Goal: Task Accomplishment & Management: Complete application form

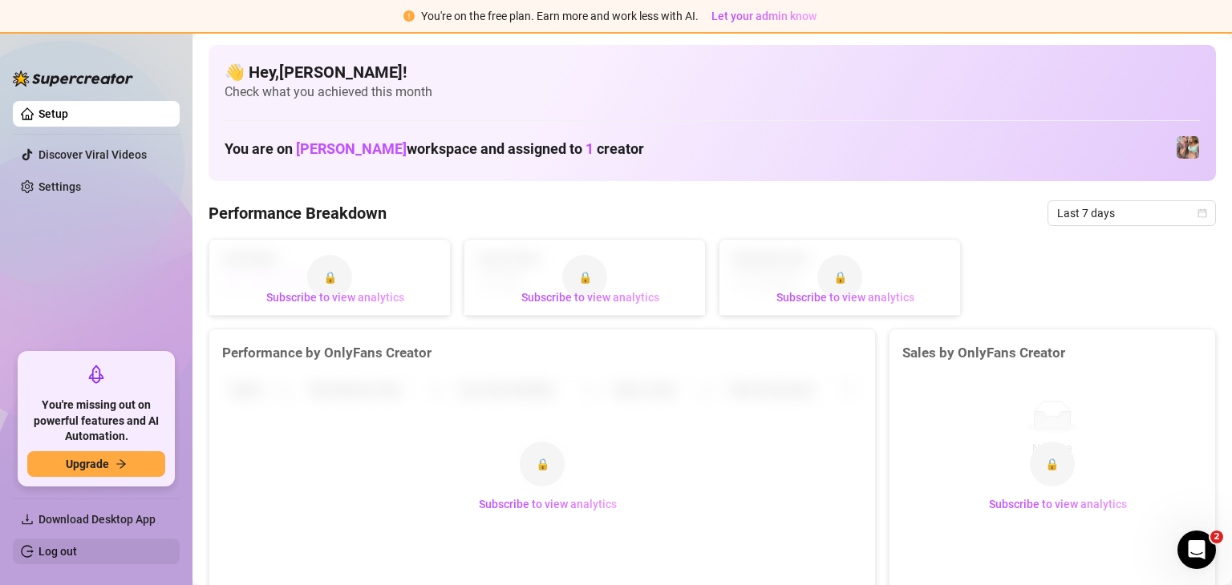
click at [77, 553] on link "Log out" at bounding box center [57, 551] width 38 height 13
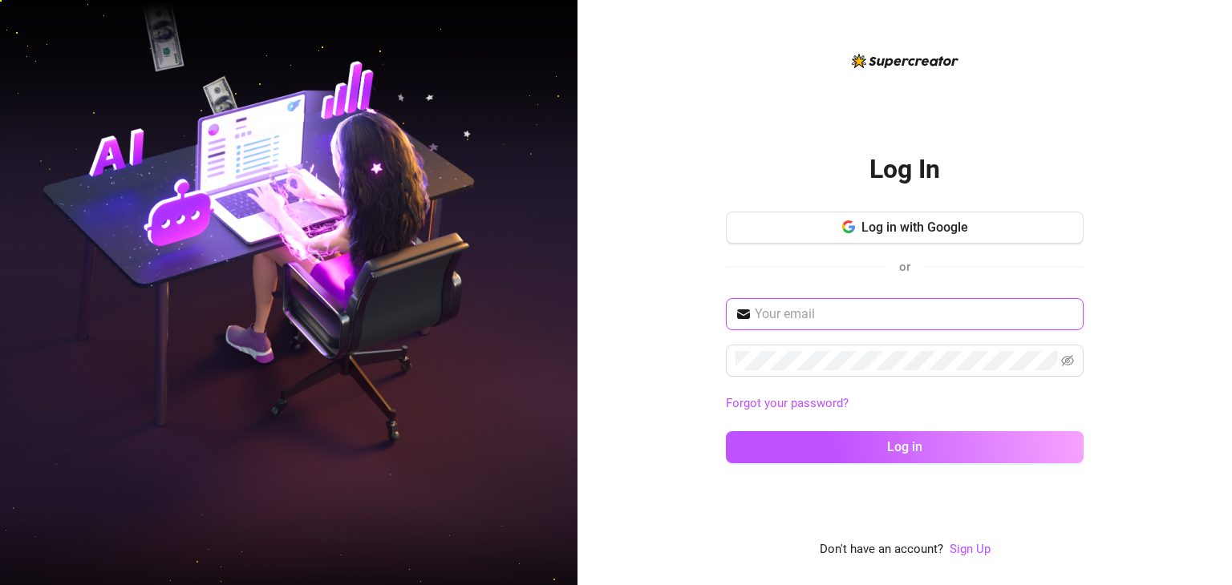
type input "netnueva7@gmail.com"
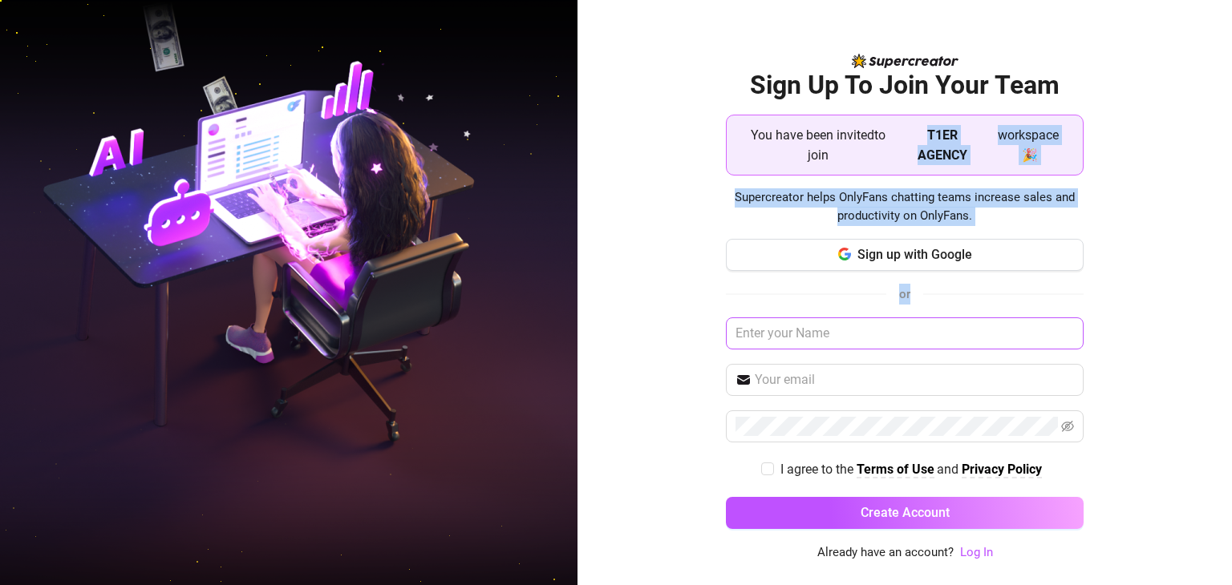
drag, startPoint x: 836, startPoint y: 150, endPoint x: 819, endPoint y: 342, distance: 192.4
click at [819, 342] on div "Sign Up To Join Your Team You have been invited to join T1ER AGENCY workspace 🎉…" at bounding box center [905, 306] width 358 height 475
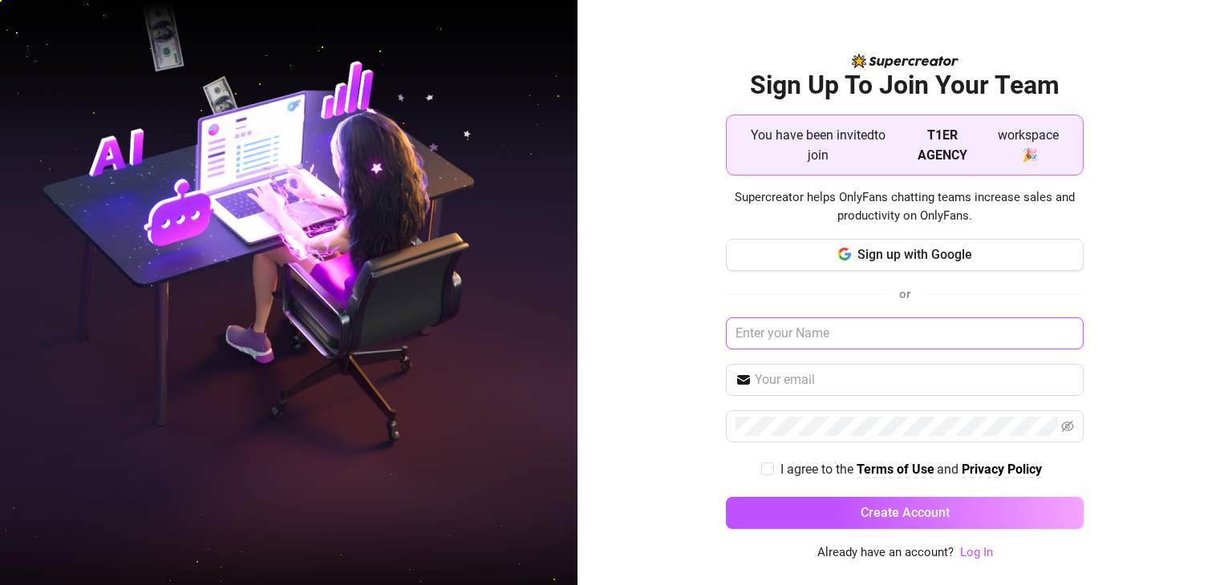
click at [819, 342] on input "text" at bounding box center [905, 334] width 358 height 32
type input "Aiken"
click at [917, 388] on span at bounding box center [905, 380] width 358 height 32
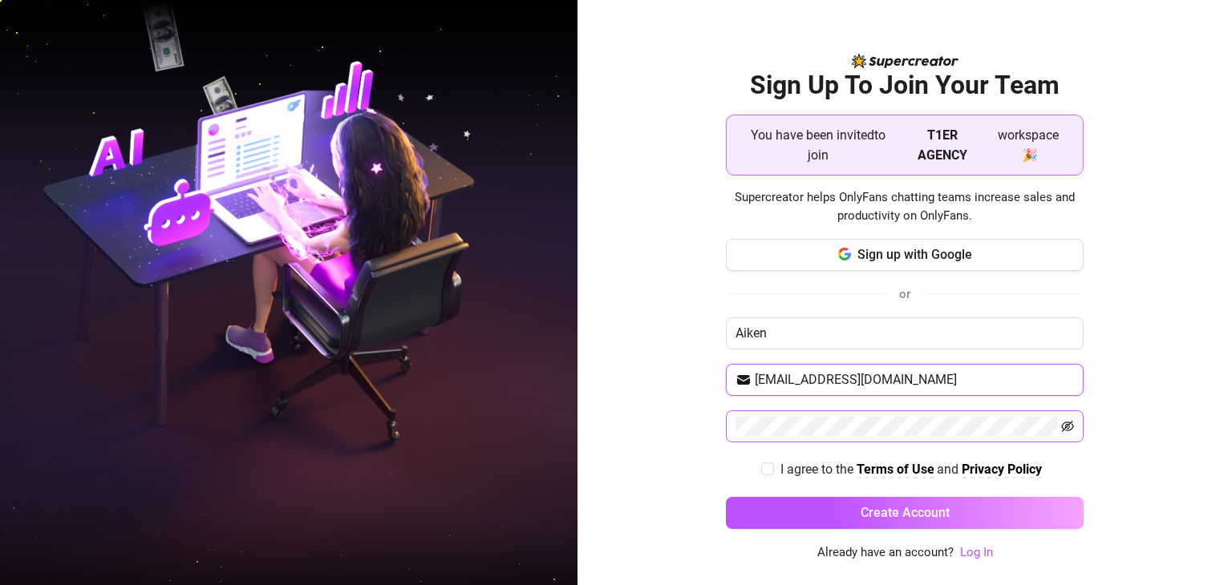
click at [1062, 421] on icon "eye-invisible" at bounding box center [1067, 426] width 13 height 13
type input "[EMAIL_ADDRESS][DOMAIN_NAME]"
click at [749, 475] on div "I agree to the Terms of Use and Privacy Policy" at bounding box center [905, 470] width 358 height 20
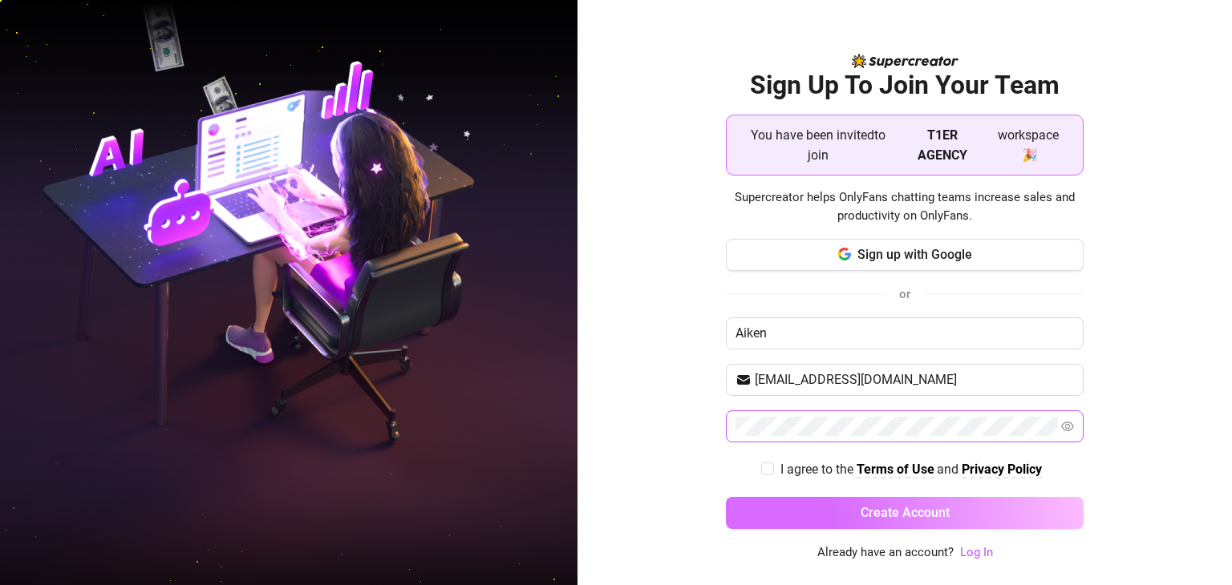
click at [844, 508] on button "Create Account" at bounding box center [905, 513] width 358 height 32
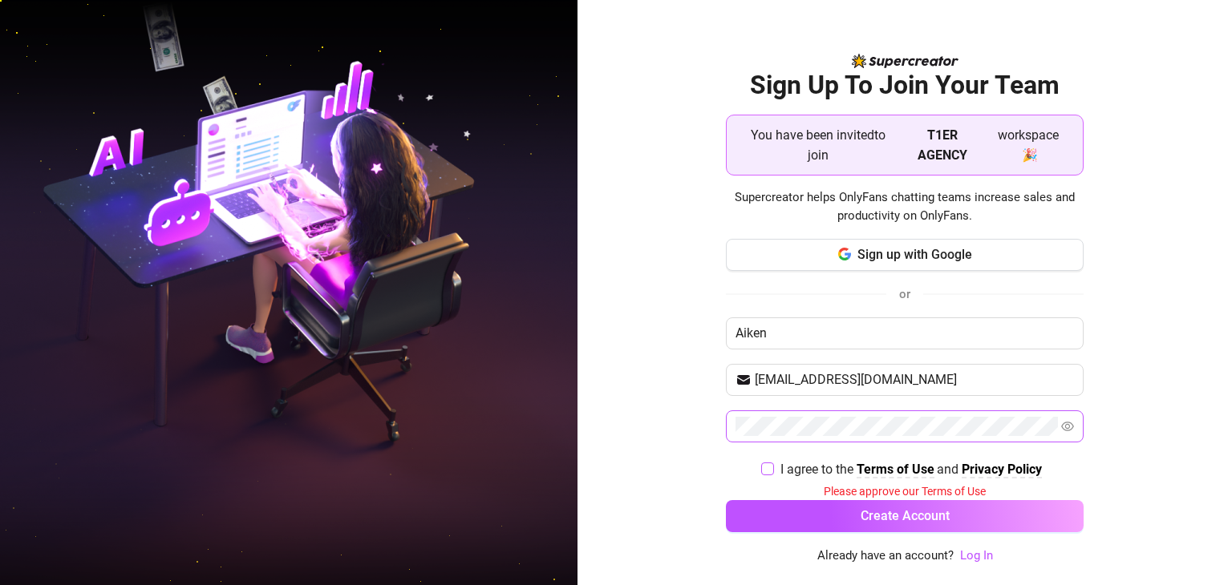
click at [765, 463] on input "I agree to the Terms of Use and Privacy Policy" at bounding box center [766, 468] width 11 height 11
checkbox input "true"
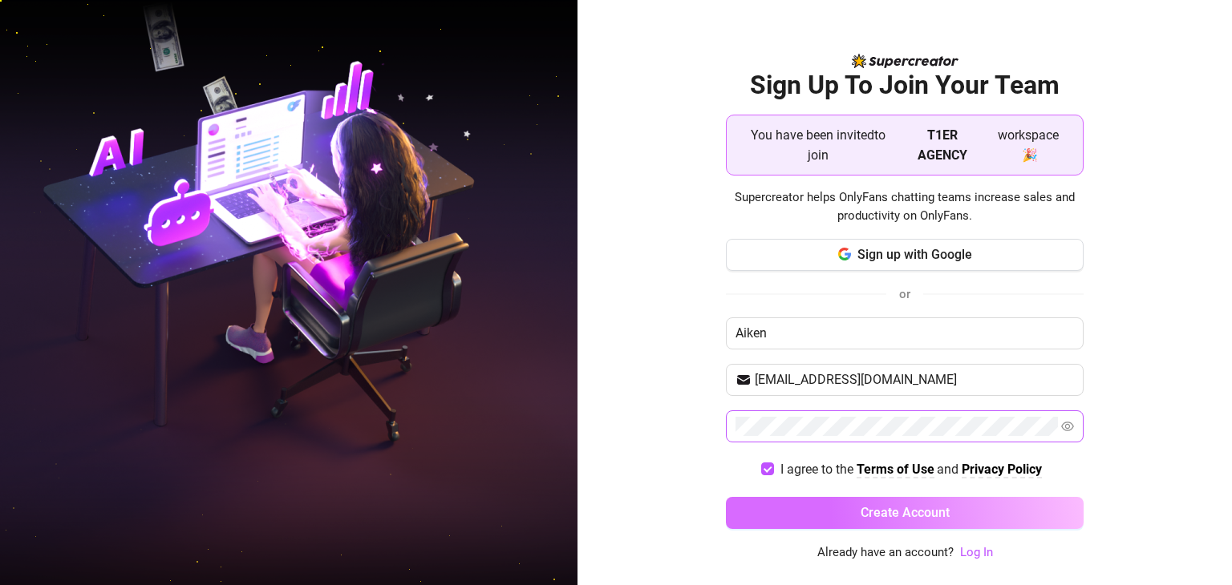
click at [797, 511] on button "Create Account" at bounding box center [905, 513] width 358 height 32
